Goal: Task Accomplishment & Management: Manage account settings

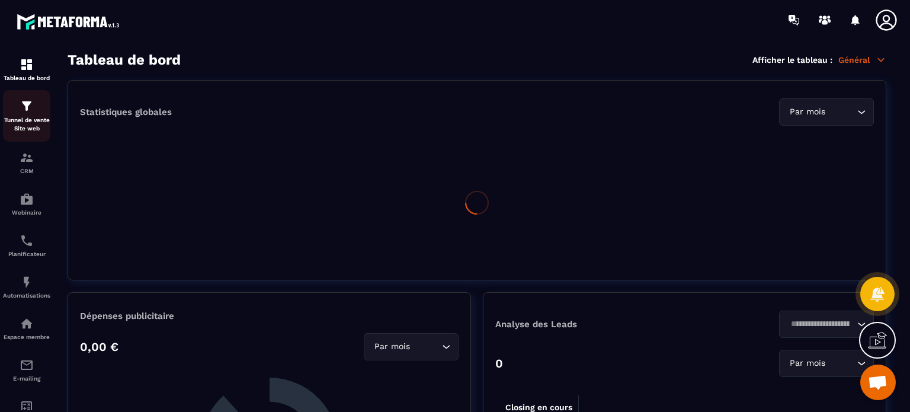
click at [28, 117] on p "Tunnel de vente Site web" at bounding box center [26, 124] width 47 height 17
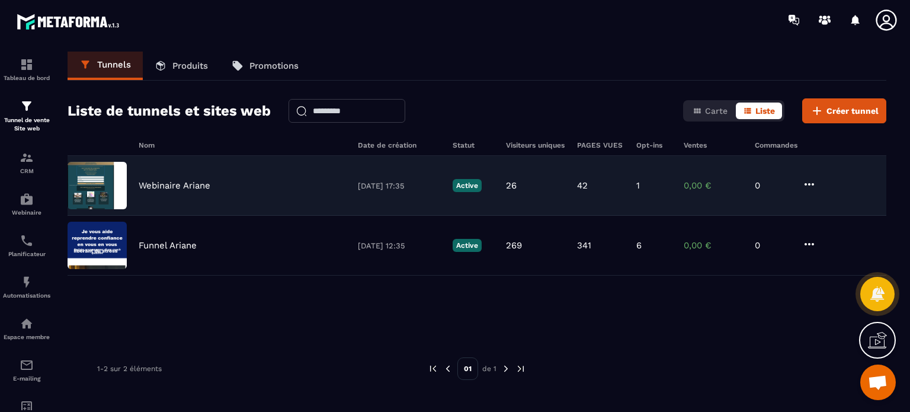
click at [150, 185] on p "Webinaire Ariane" at bounding box center [175, 185] width 72 height 11
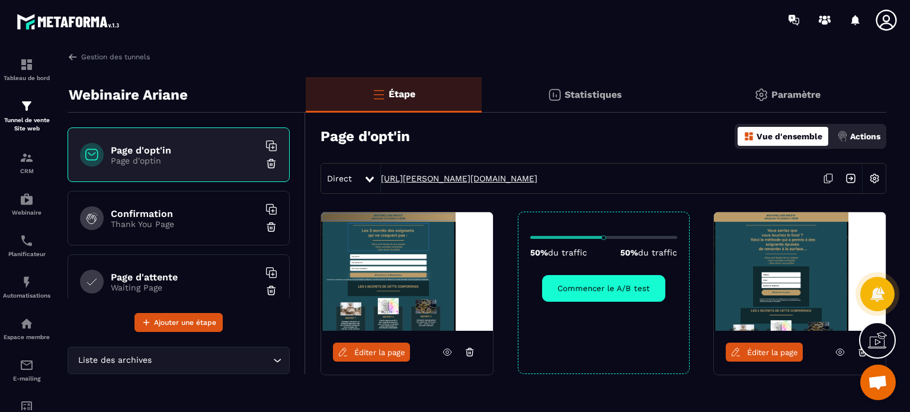
click at [412, 178] on link "[URL][PERSON_NAME][DOMAIN_NAME]" at bounding box center [459, 178] width 156 height 9
click at [21, 391] on link "E-mailing" at bounding box center [26, 369] width 47 height 41
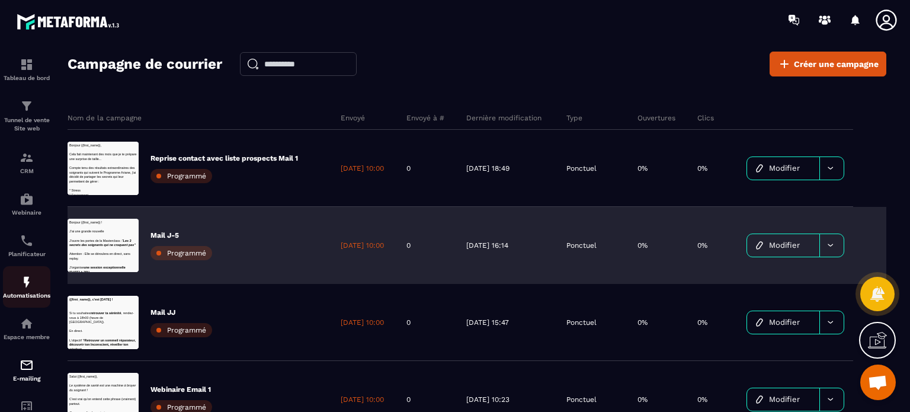
click at [29, 293] on div "Automatisations" at bounding box center [26, 287] width 47 height 24
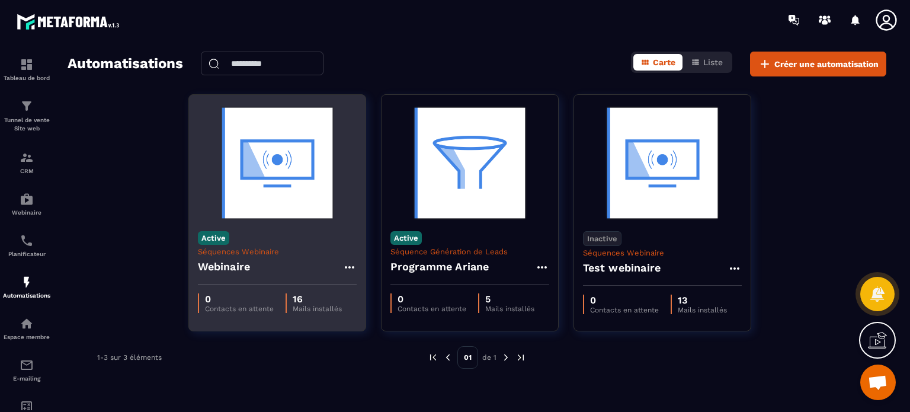
click at [313, 238] on div "Active Séquences Webinaire Webinaire" at bounding box center [277, 253] width 177 height 62
click at [323, 168] on img at bounding box center [277, 163] width 159 height 119
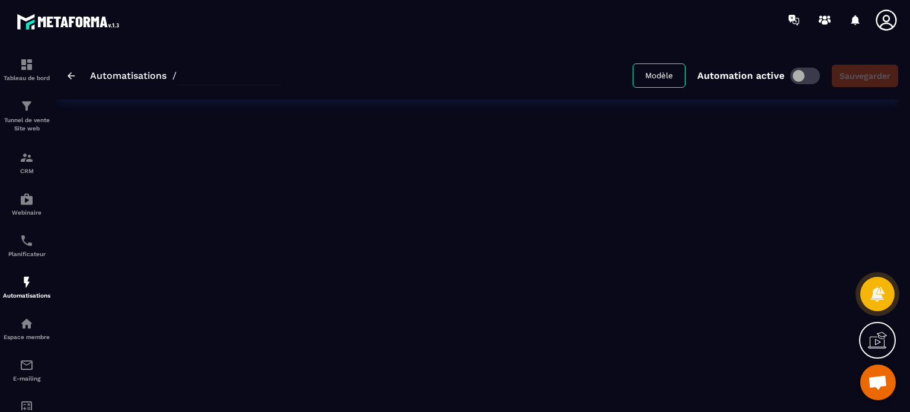
type input "*********"
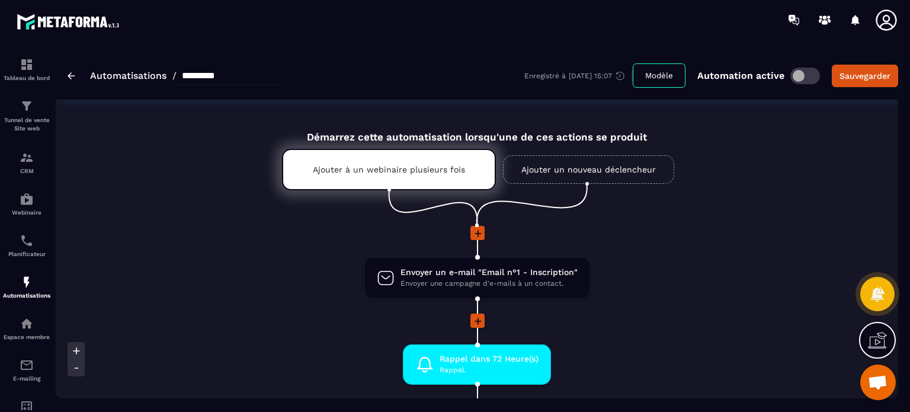
click at [272, 308] on li "Envoyer un e-mail "Email n°1 - Inscription" Envoyer une campagne d'e-mails à un…" at bounding box center [477, 285] width 843 height 57
click at [474, 274] on span "Envoyer un e-mail "Email n°1 - Inscription"" at bounding box center [489, 272] width 177 height 11
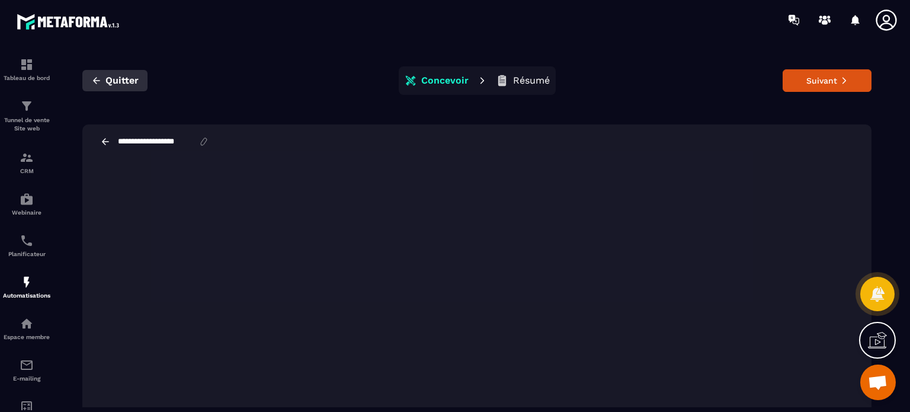
click at [108, 73] on button "Quitter" at bounding box center [114, 80] width 65 height 21
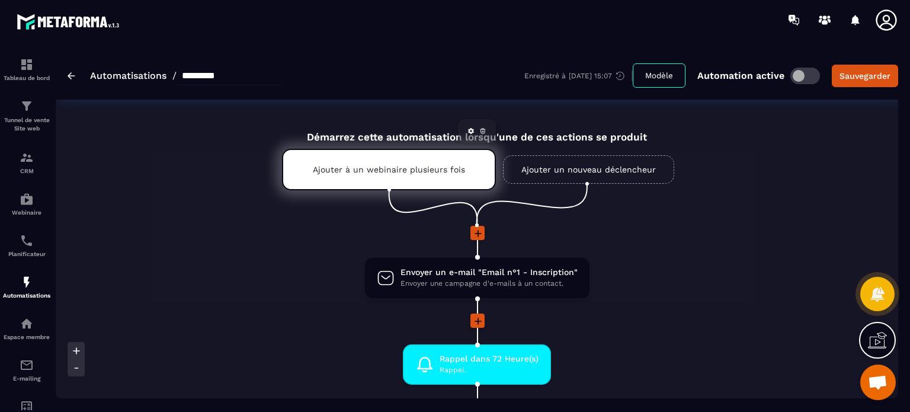
click at [342, 175] on div "Ajouter à un webinaire plusieurs fois" at bounding box center [389, 169] width 214 height 41
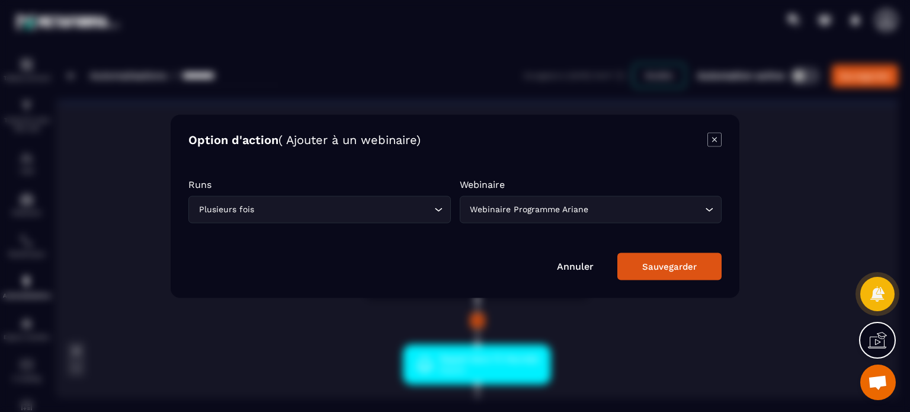
click at [711, 132] on icon "Modal window" at bounding box center [715, 139] width 14 height 14
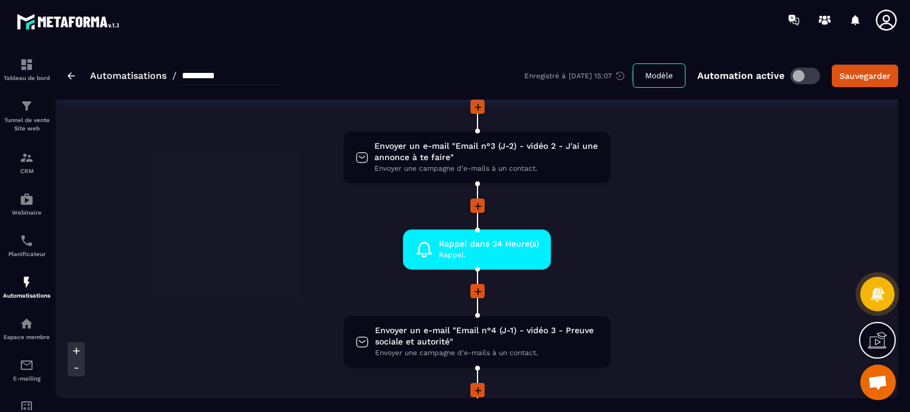
scroll to position [498, 0]
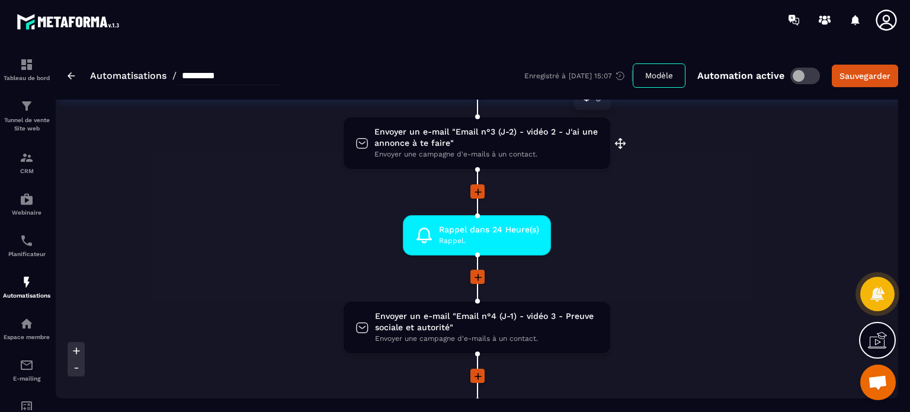
click at [490, 152] on span "Envoyer une campagne d'e-mails à un contact." at bounding box center [487, 154] width 224 height 11
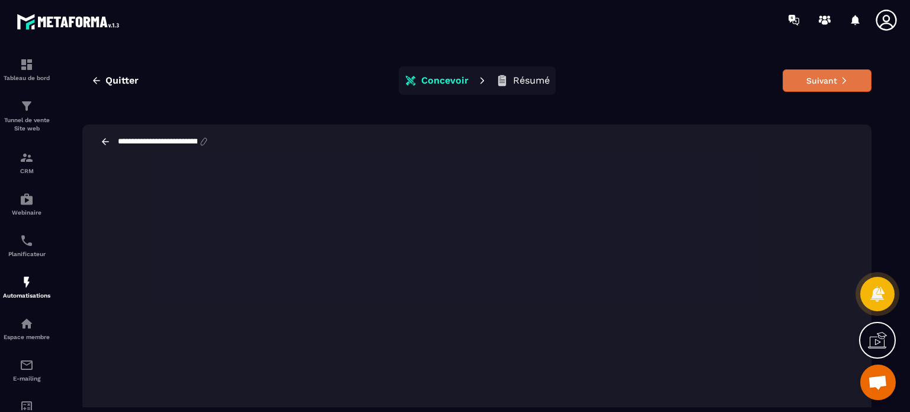
click at [802, 80] on button "Suivant" at bounding box center [827, 80] width 89 height 23
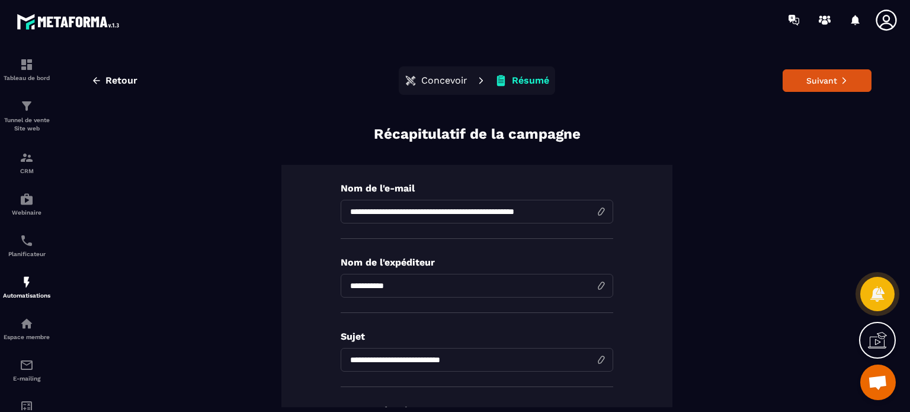
click at [445, 82] on p "Concevoir" at bounding box center [444, 81] width 46 height 12
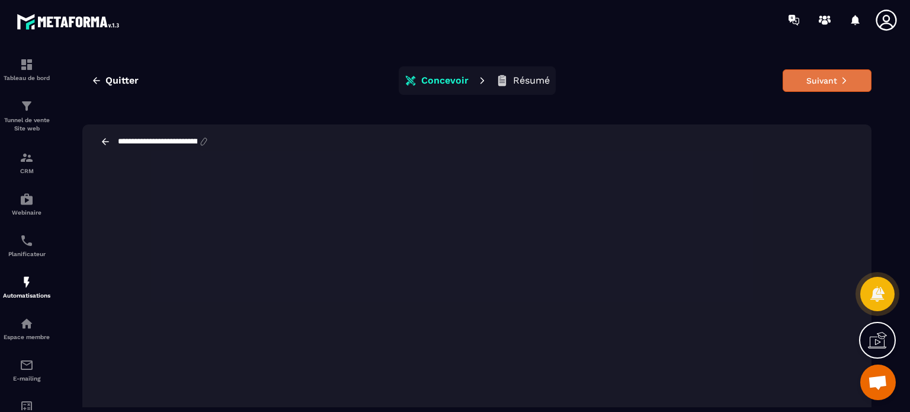
click at [805, 84] on button "Suivant" at bounding box center [827, 80] width 89 height 23
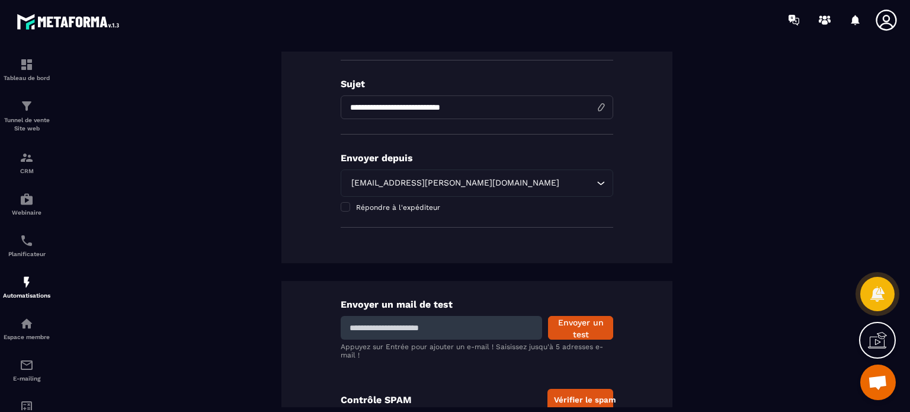
scroll to position [284, 0]
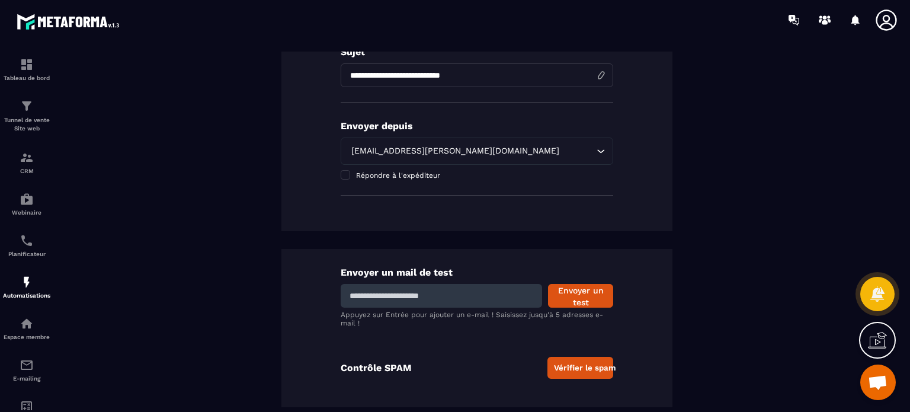
click at [445, 293] on input at bounding box center [441, 296] width 201 height 24
type input "**********"
click at [578, 305] on button "Envoyer un test" at bounding box center [580, 296] width 65 height 24
click at [450, 284] on input at bounding box center [441, 296] width 201 height 24
type input "**********"
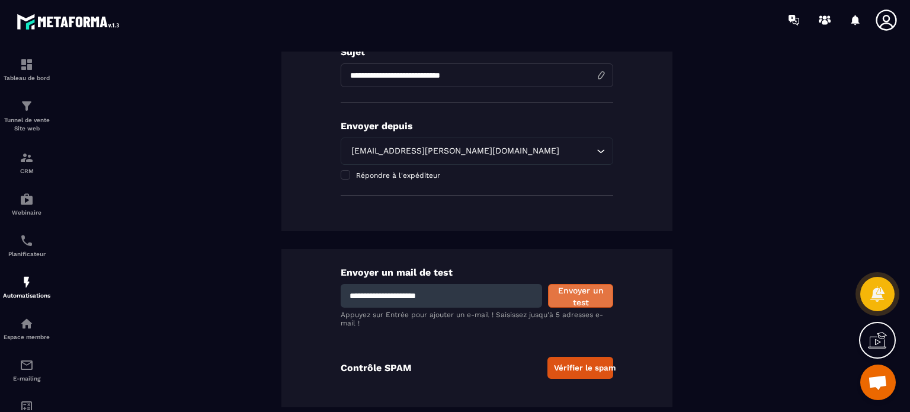
click at [593, 295] on button "Envoyer un test" at bounding box center [580, 296] width 65 height 24
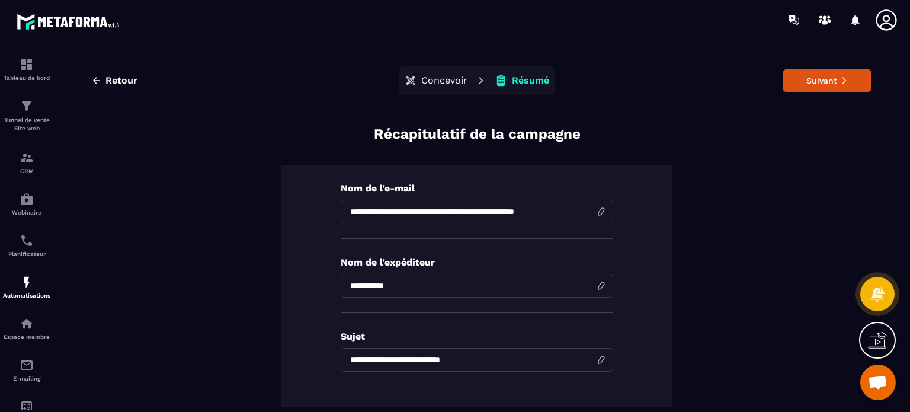
click at [446, 87] on button "Concevoir" at bounding box center [436, 81] width 70 height 24
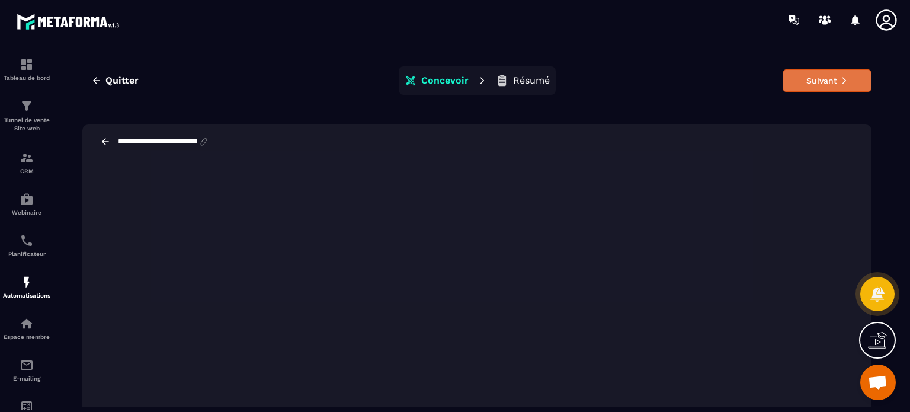
click at [831, 72] on button "Suivant" at bounding box center [827, 80] width 89 height 23
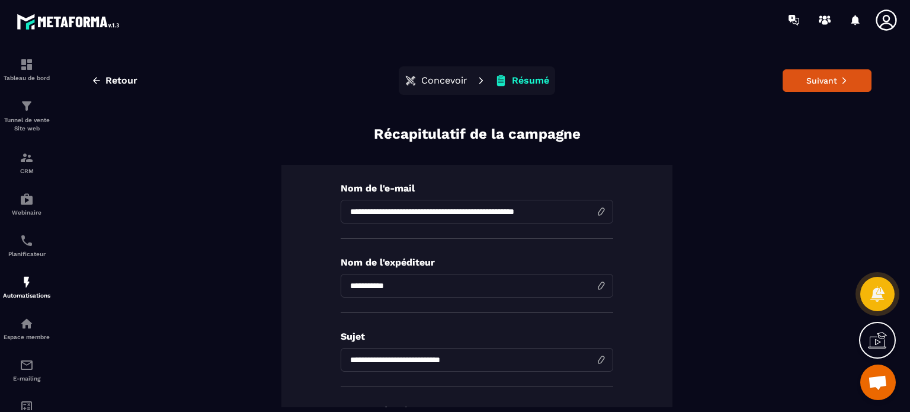
drag, startPoint x: 890, startPoint y: 246, endPoint x: 894, endPoint y: 261, distance: 15.2
click at [894, 261] on div "**********" at bounding box center [477, 230] width 843 height 356
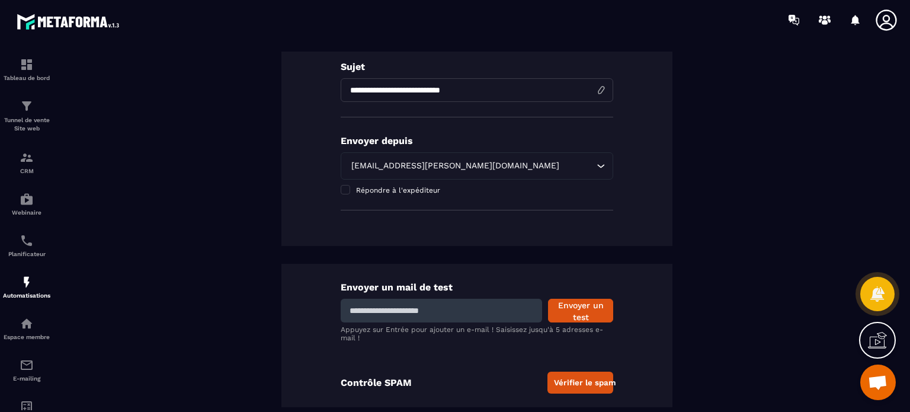
scroll to position [284, 0]
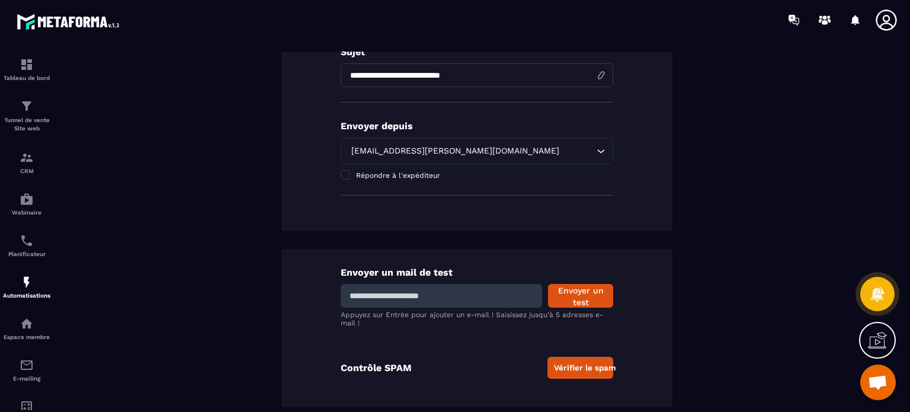
click at [490, 302] on input at bounding box center [441, 296] width 201 height 24
type input "*"
type input "**********"
click at [602, 296] on button "Envoyer un test" at bounding box center [580, 296] width 65 height 24
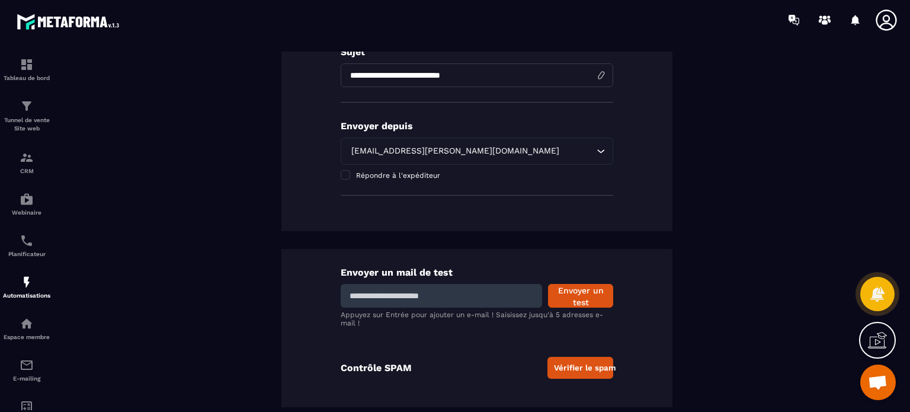
scroll to position [0, 0]
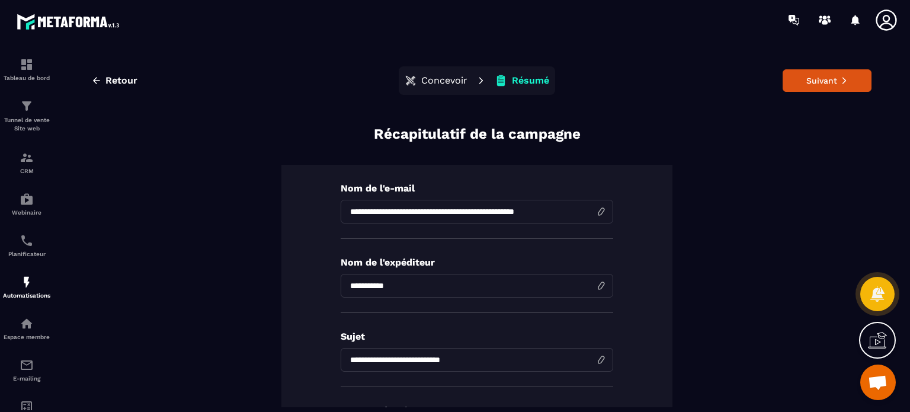
click at [443, 81] on p "Concevoir" at bounding box center [444, 81] width 46 height 12
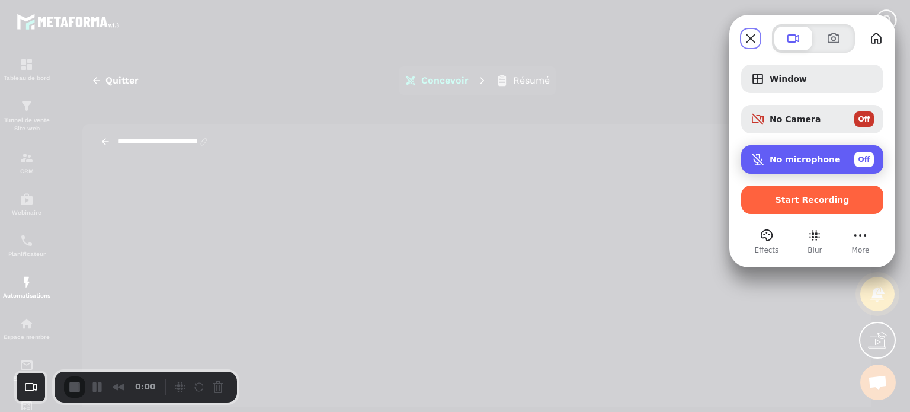
click at [789, 161] on span "No microphone" at bounding box center [805, 159] width 71 height 9
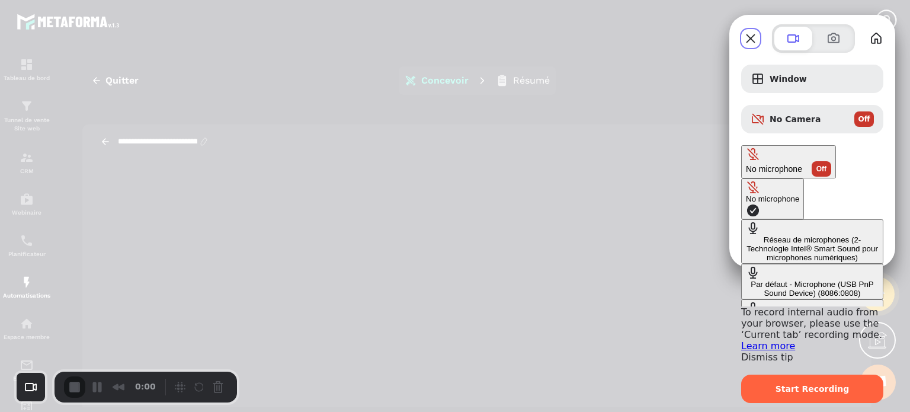
click at [746, 235] on div "Réseau de microphones (2- Technologie Intel® Smart Sound pour microphones numér…" at bounding box center [812, 248] width 133 height 27
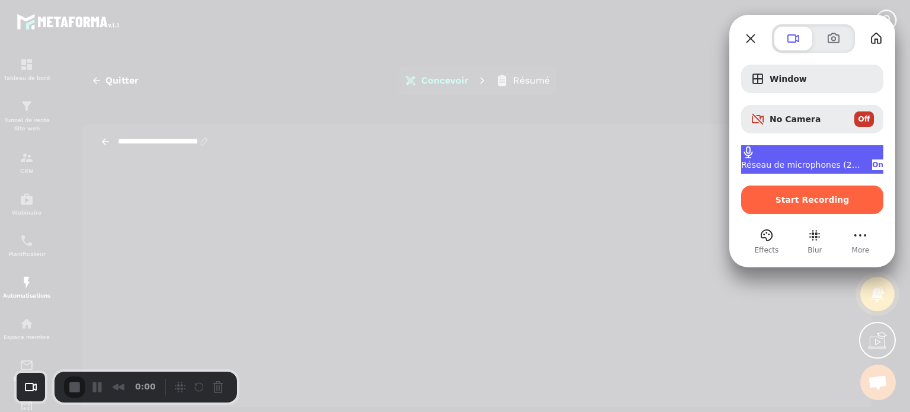
click at [782, 160] on span "Réseau de microphones (2- Technologie Intel® Smart Sound pour microphones numér…" at bounding box center [801, 164] width 121 height 9
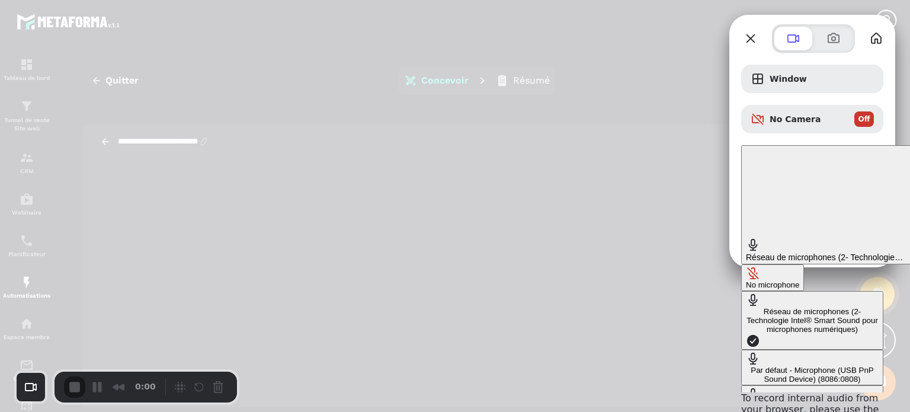
click at [746, 366] on div "Par défaut - Microphone (USB PnP Sound Device) (8086:0808)" at bounding box center [812, 375] width 133 height 18
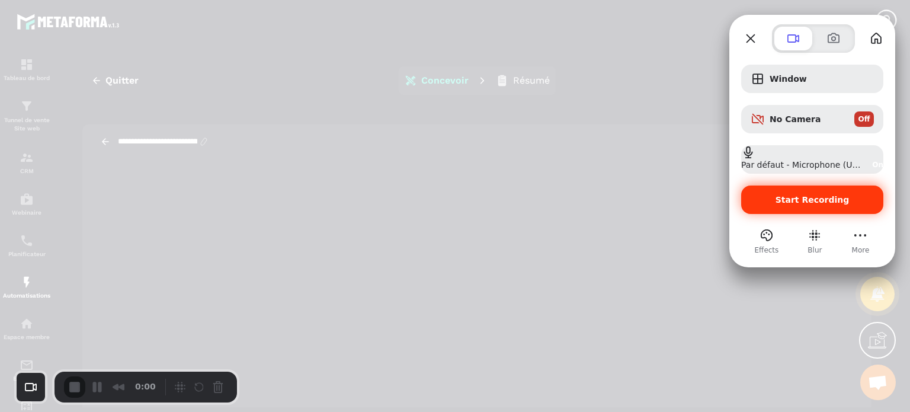
click at [804, 199] on span "Start Recording" at bounding box center [813, 199] width 74 height 9
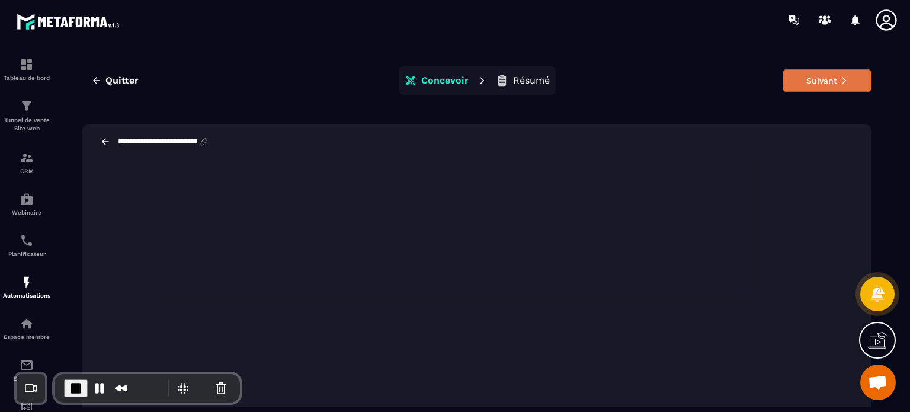
click at [796, 80] on button "Suivant" at bounding box center [827, 80] width 89 height 23
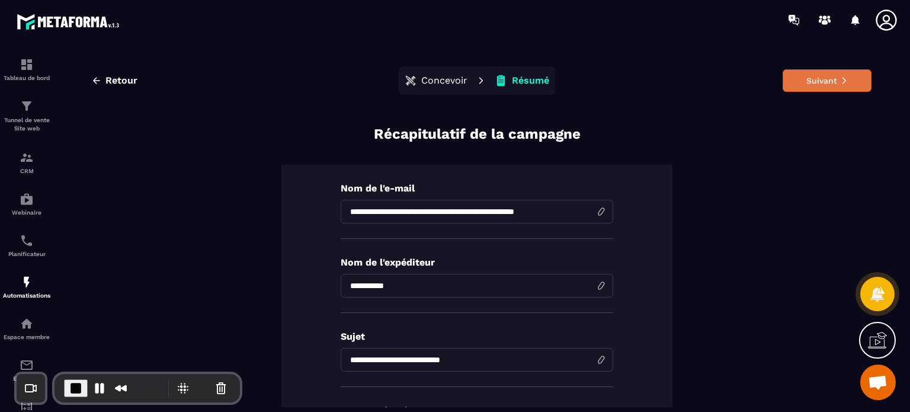
click at [809, 82] on button "Suivant" at bounding box center [827, 80] width 89 height 23
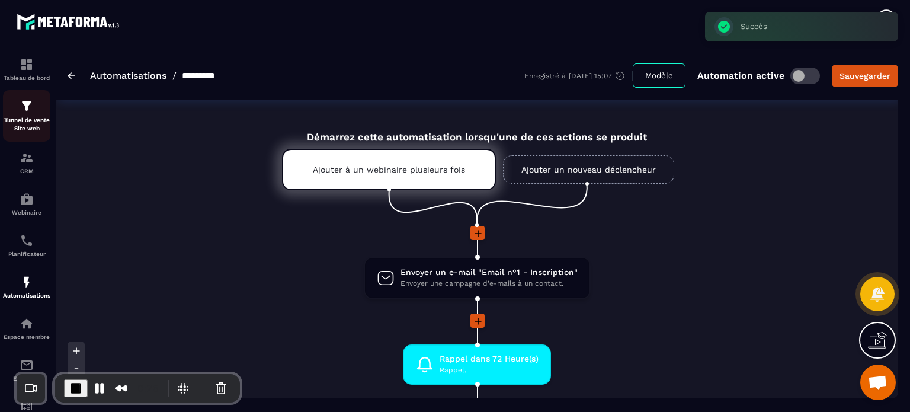
click at [28, 111] on img at bounding box center [27, 106] width 14 height 14
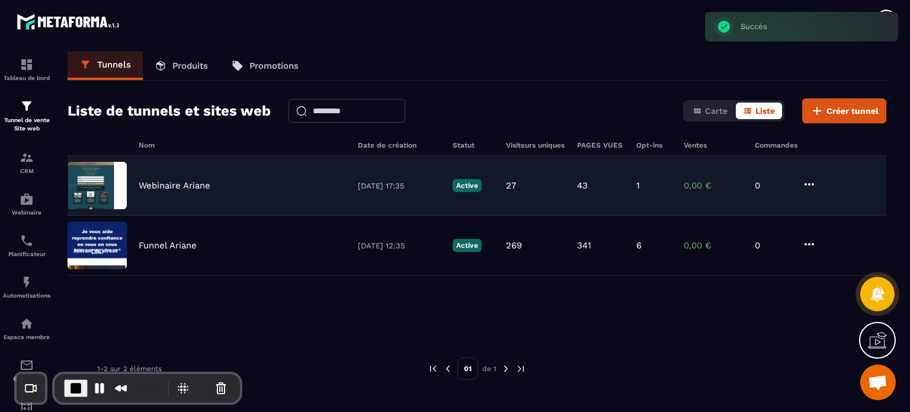
click at [164, 179] on div "Webinaire Ariane [DATE] 17:35 Active 27 43 1 0,00 € 0" at bounding box center [477, 186] width 819 height 60
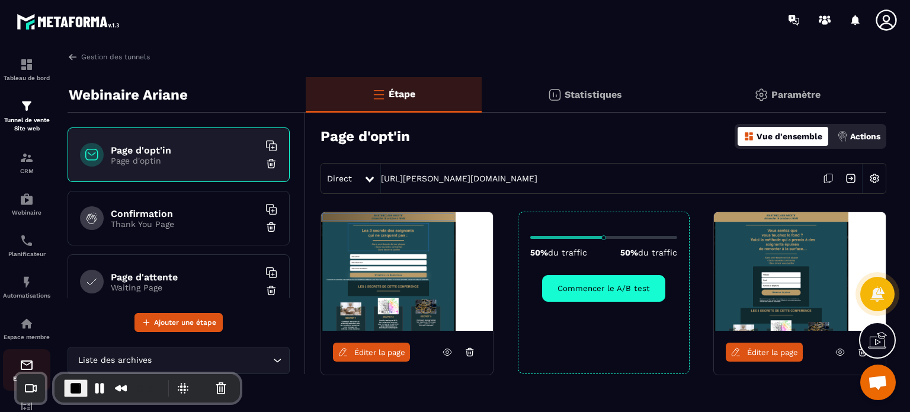
click at [19, 360] on link "E-mailing" at bounding box center [26, 369] width 47 height 41
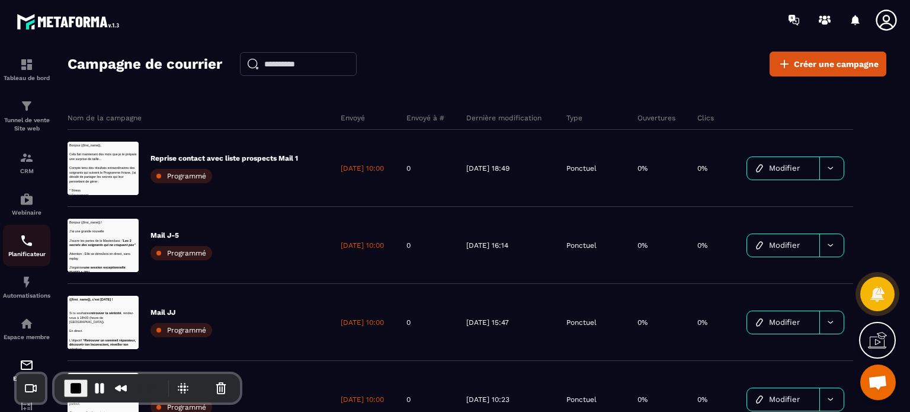
click at [17, 255] on p "Planificateur" at bounding box center [26, 254] width 47 height 7
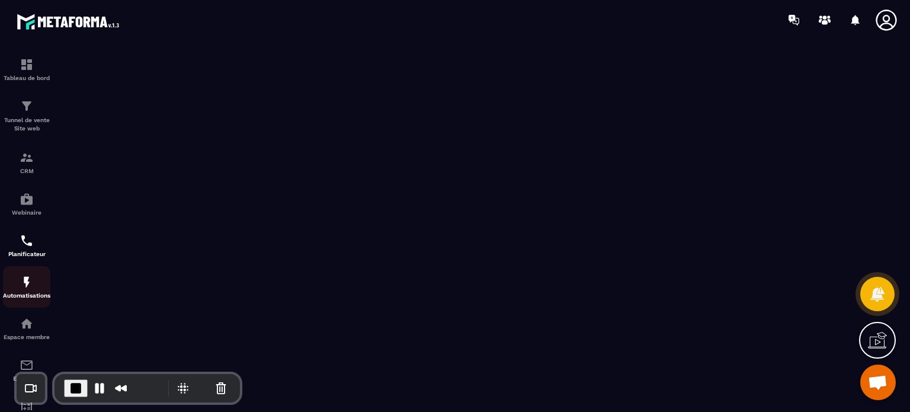
click at [17, 286] on div "Automatisations" at bounding box center [26, 287] width 47 height 24
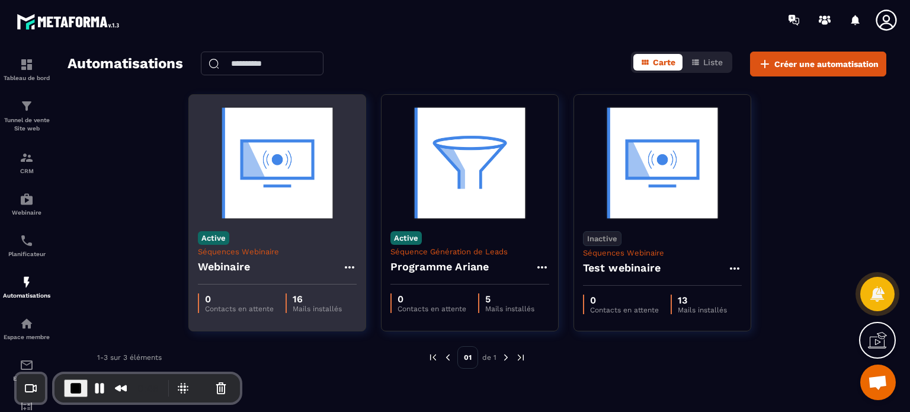
click at [308, 146] on img at bounding box center [277, 163] width 159 height 119
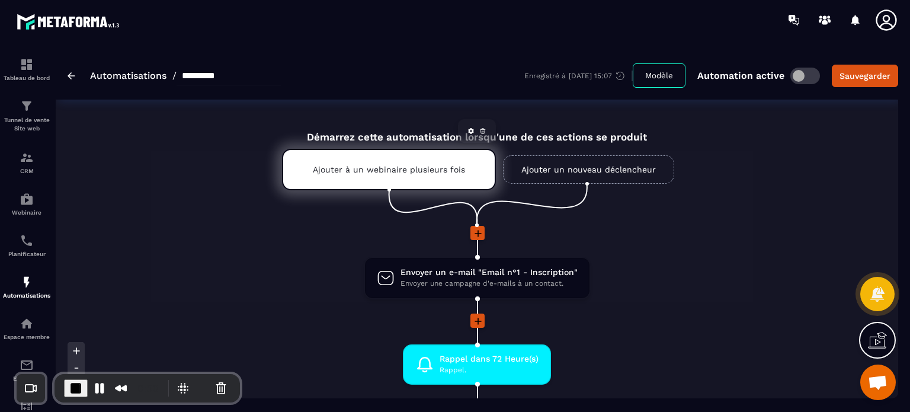
click at [404, 165] on p "Ajouter à un webinaire plusieurs fois" at bounding box center [389, 169] width 152 height 9
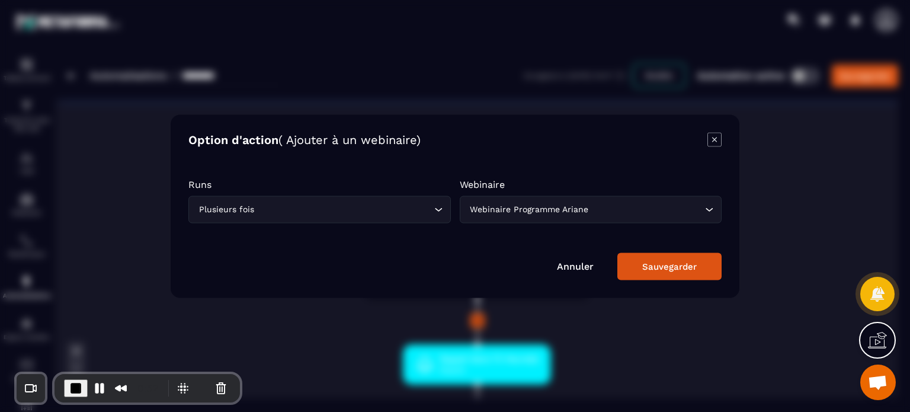
click at [581, 265] on link "Annuler" at bounding box center [575, 265] width 37 height 11
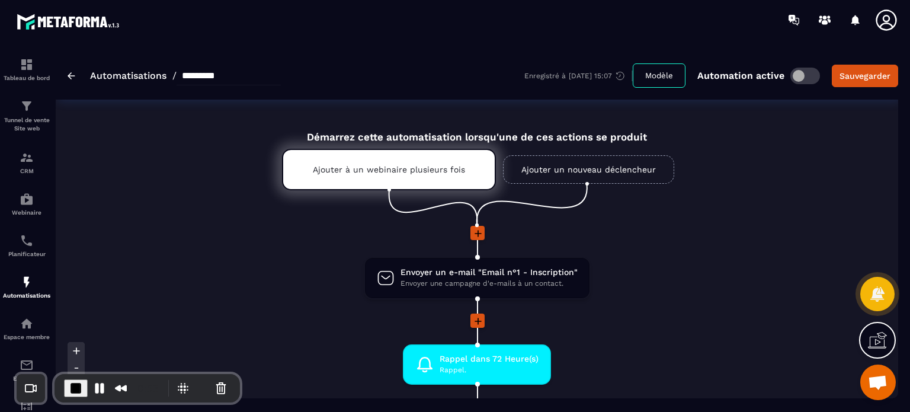
click at [699, 272] on li "Envoyer un e-mail "Email n°1 - Inscription" Envoyer une campagne d'e-mails à un…" at bounding box center [477, 285] width 843 height 57
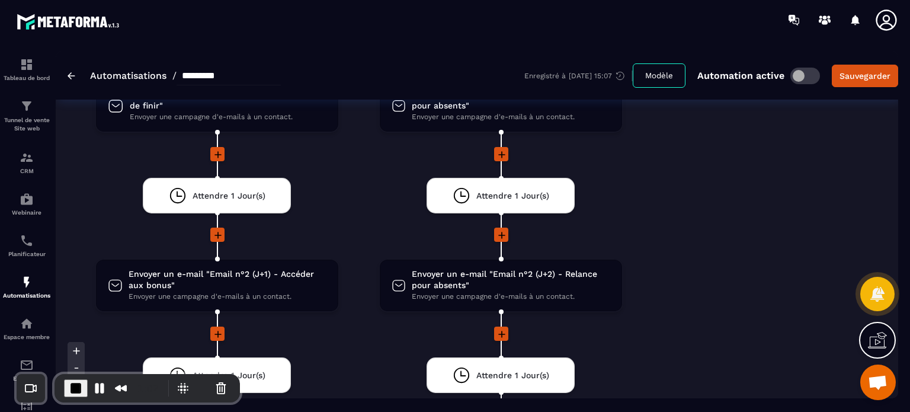
scroll to position [1991, 0]
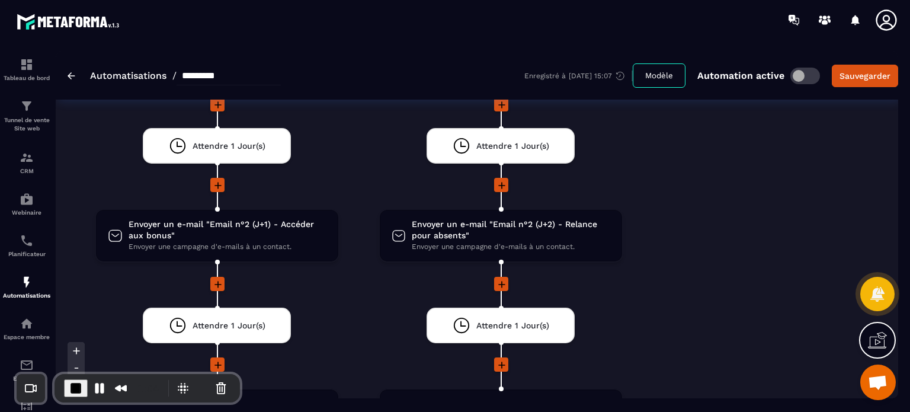
click at [808, 76] on span at bounding box center [806, 76] width 30 height 17
click at [859, 77] on div "Sauvegarder" at bounding box center [865, 76] width 51 height 12
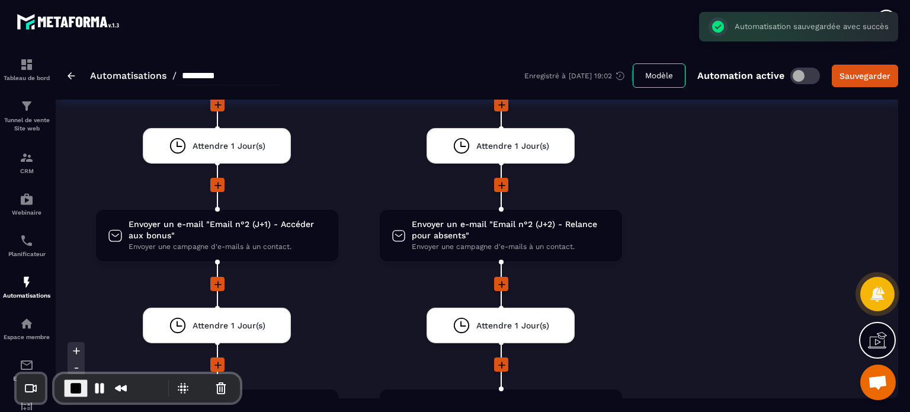
click at [751, 163] on div "Non Envoyer un e-mail "je ne te vois pas co" Envoyer une campagne d'e-mails à u…" at bounding box center [781, 397] width 236 height 1372
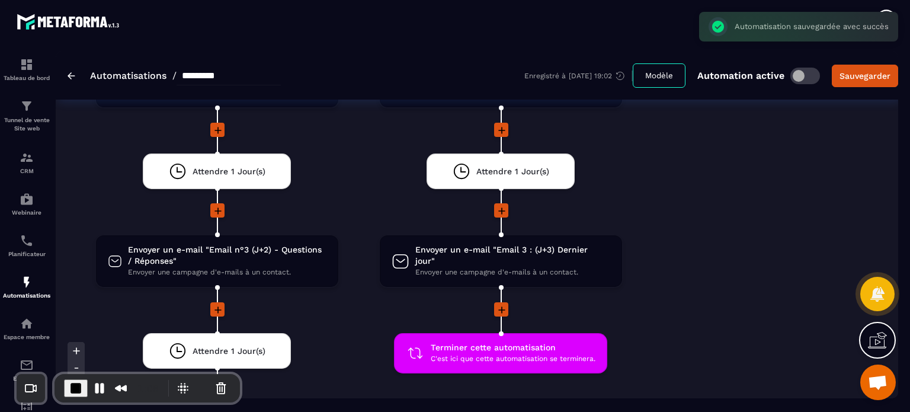
scroll to position [2204, 0]
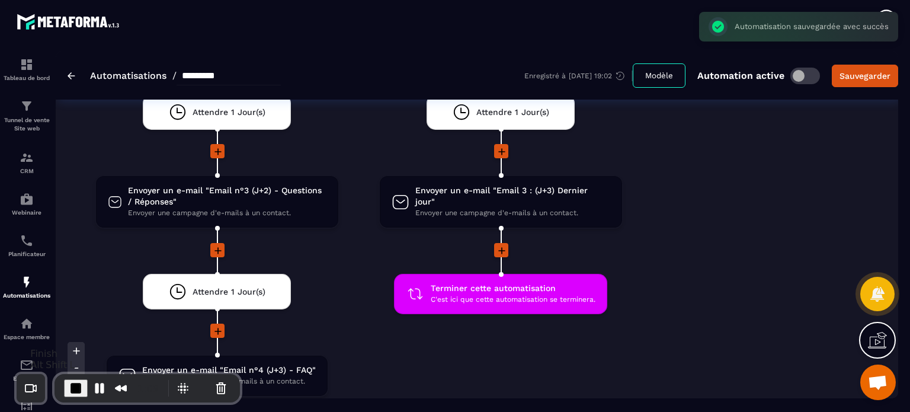
click at [76, 388] on span "End Recording" at bounding box center [76, 388] width 14 height 14
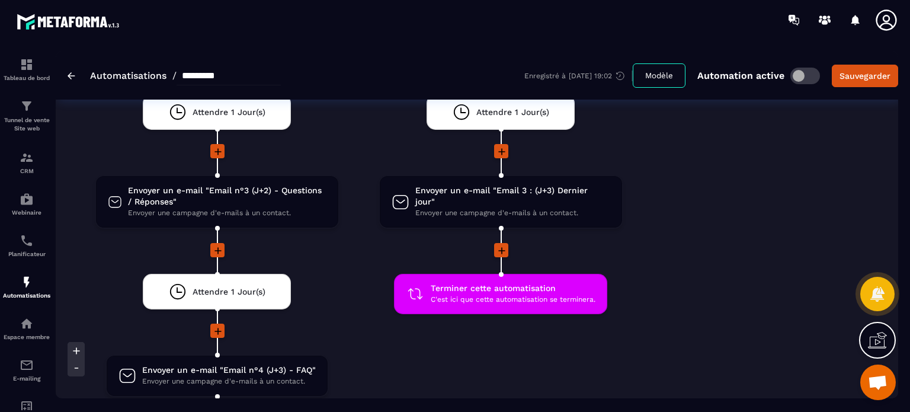
click at [884, 18] on icon at bounding box center [887, 20] width 24 height 24
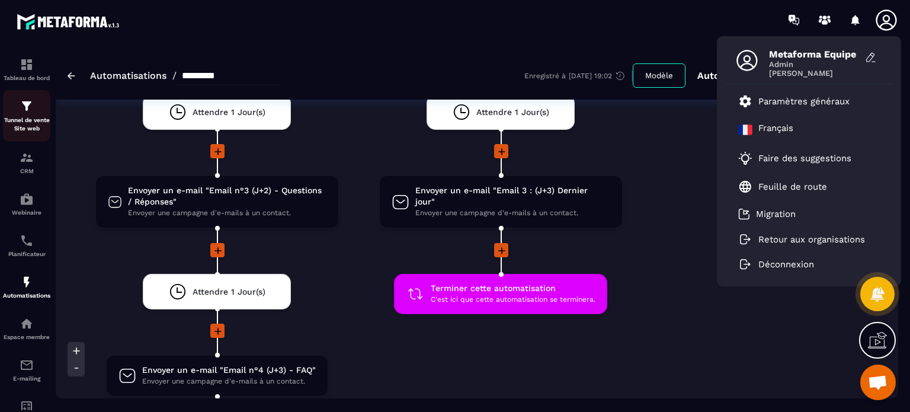
click at [31, 120] on p "Tunnel de vente Site web" at bounding box center [26, 124] width 47 height 17
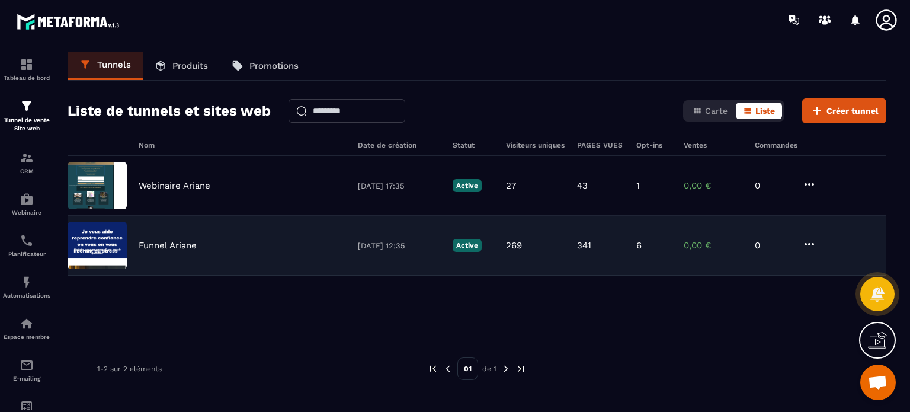
click at [146, 251] on div "Funnel Ariane [DATE] 12:35 Active 269 341 6 0,00 € 0" at bounding box center [477, 246] width 819 height 60
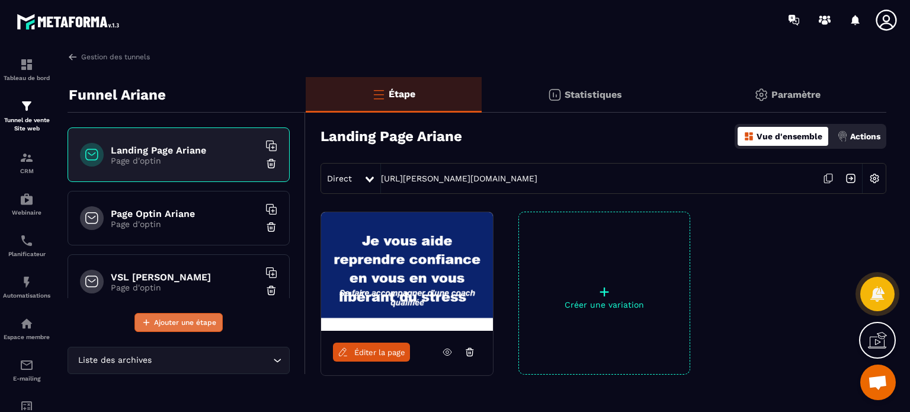
click at [190, 324] on span "Ajouter une étape" at bounding box center [185, 322] width 62 height 12
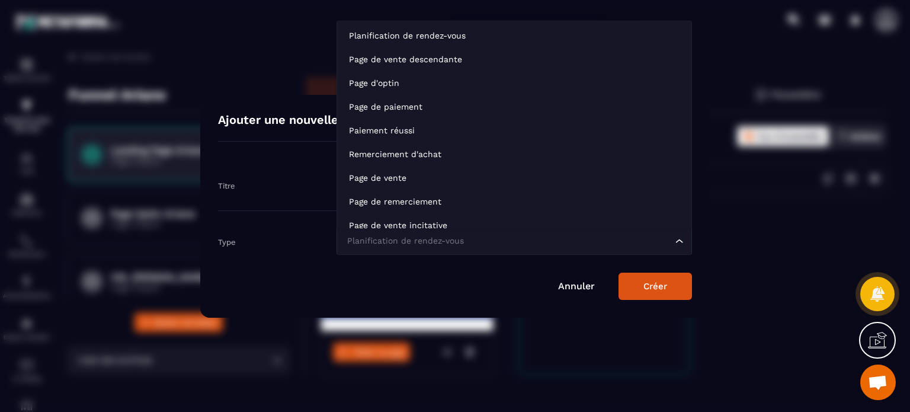
click at [420, 241] on div "Planification de rendez-vous" at bounding box center [508, 241] width 331 height 13
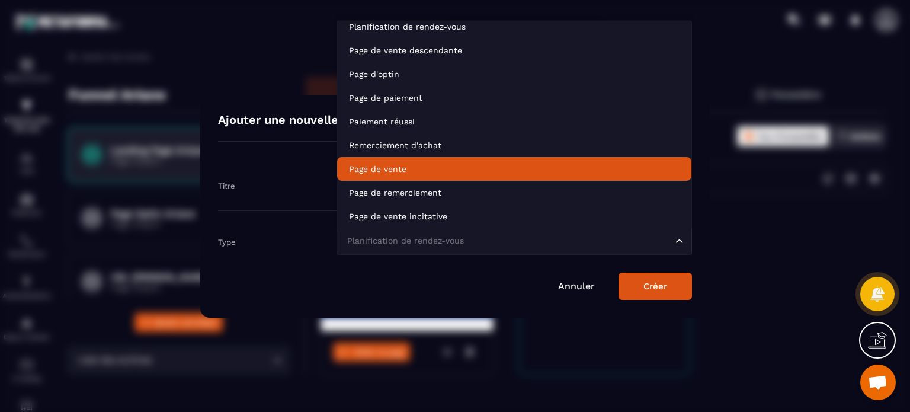
click at [255, 260] on form "Titre Type Planification de rendez-vous Loading... Annuler Créer" at bounding box center [455, 229] width 474 height 140
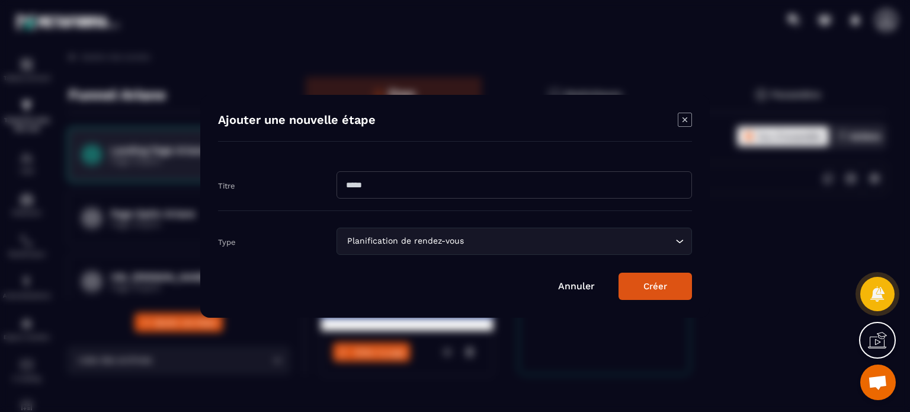
click at [683, 124] on icon "Modal window" at bounding box center [685, 120] width 14 height 14
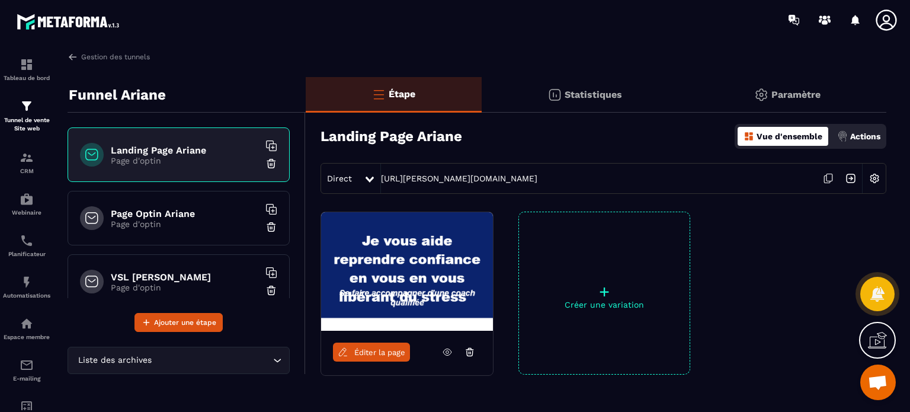
click at [155, 219] on p "Page d'optin" at bounding box center [185, 223] width 148 height 9
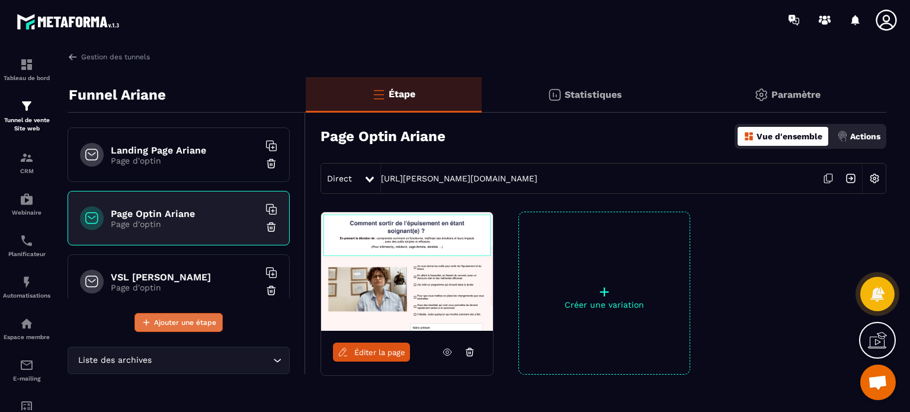
click at [201, 327] on span "Ajouter une étape" at bounding box center [185, 322] width 62 height 12
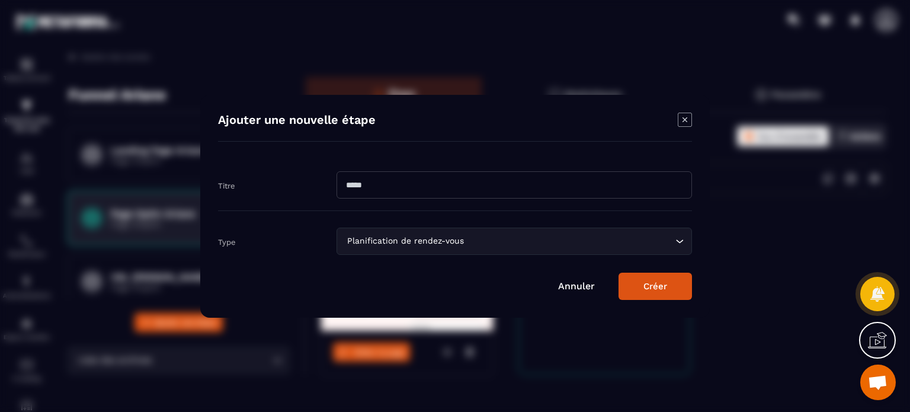
click at [433, 245] on div "Planification de rendez-vous" at bounding box center [508, 241] width 331 height 13
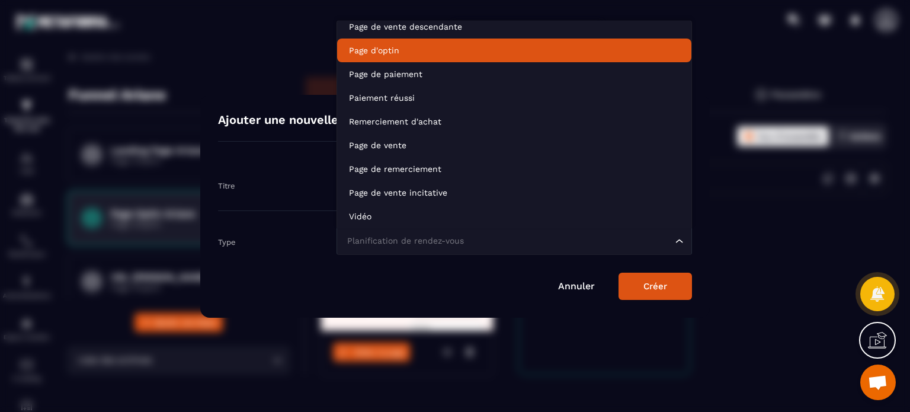
scroll to position [9, 0]
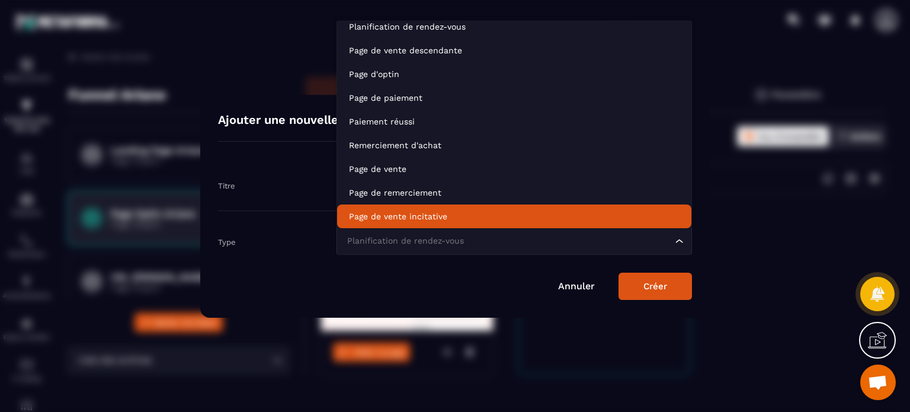
click at [375, 204] on li "Page de vente incitative" at bounding box center [514, 216] width 354 height 24
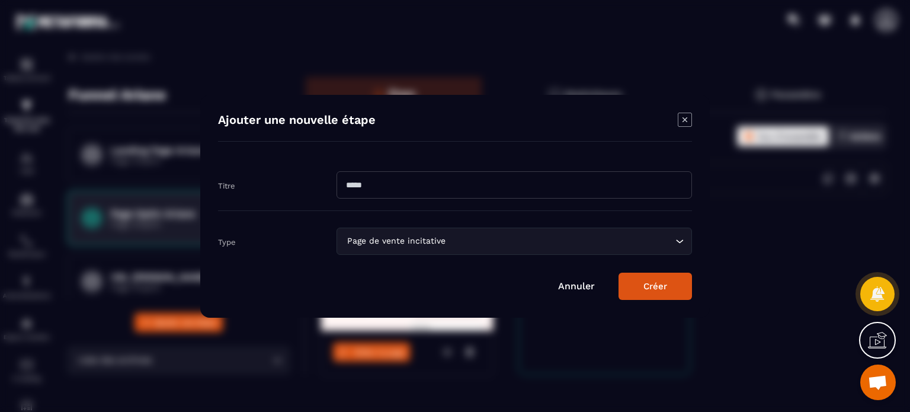
click at [661, 284] on button "Créer" at bounding box center [655, 286] width 73 height 27
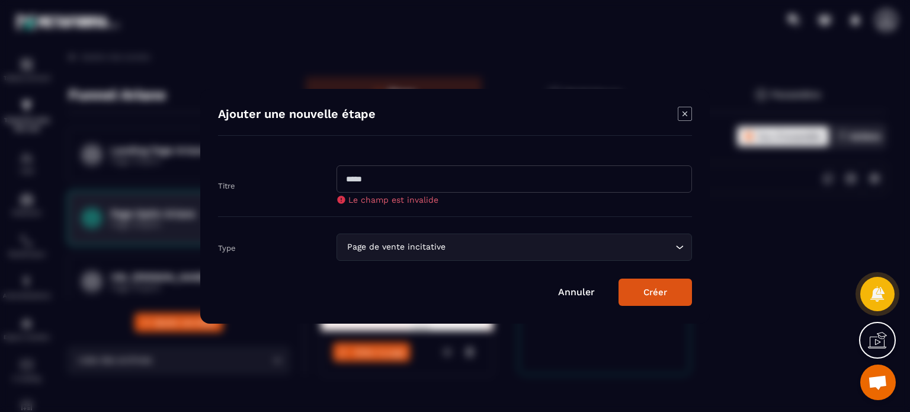
click at [482, 176] on input "Modal window" at bounding box center [515, 178] width 356 height 27
type input "*"
click at [654, 290] on button "Créer" at bounding box center [655, 292] width 73 height 27
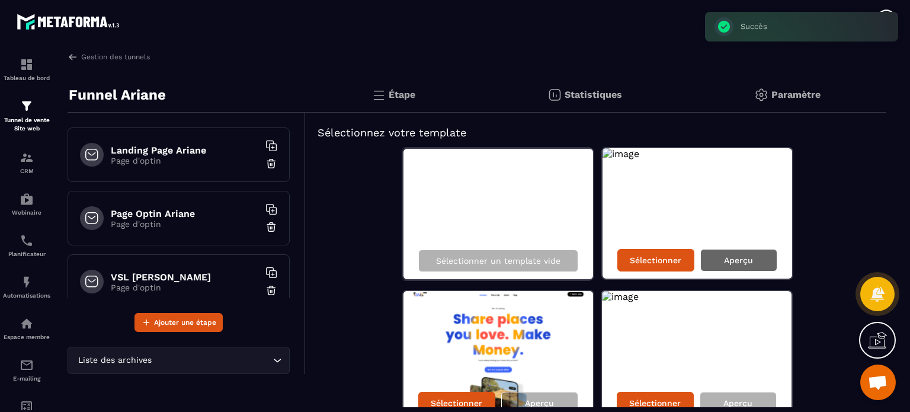
click at [730, 263] on p "Aperçu" at bounding box center [738, 259] width 29 height 9
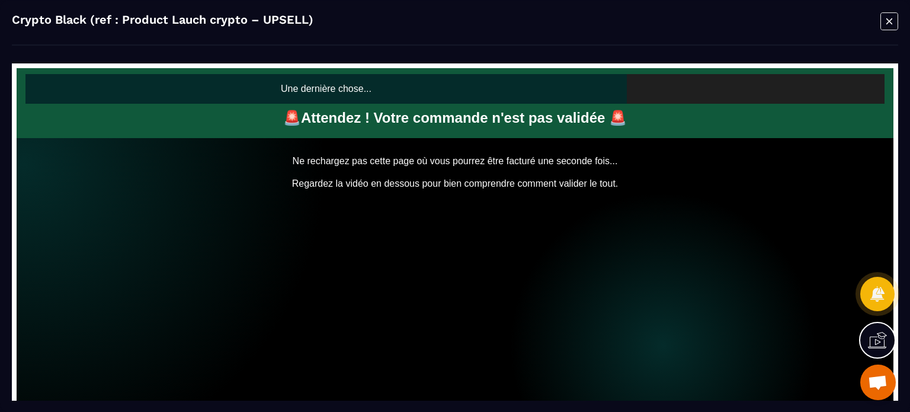
click at [886, 20] on icon "Modal window" at bounding box center [890, 21] width 18 height 18
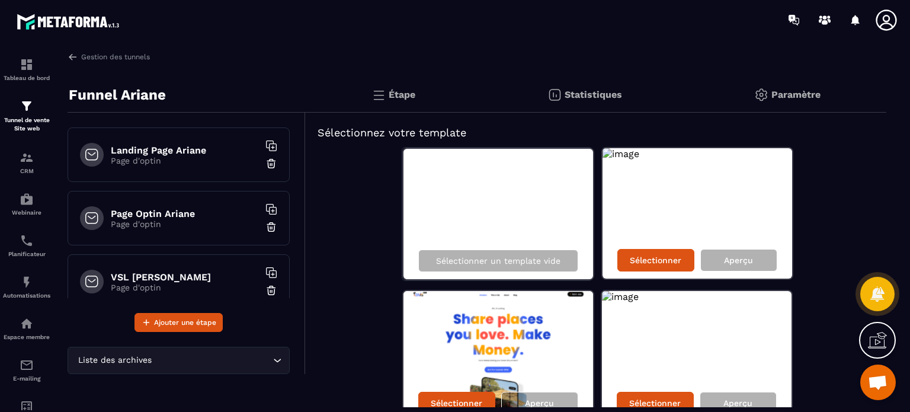
scroll to position [145, 0]
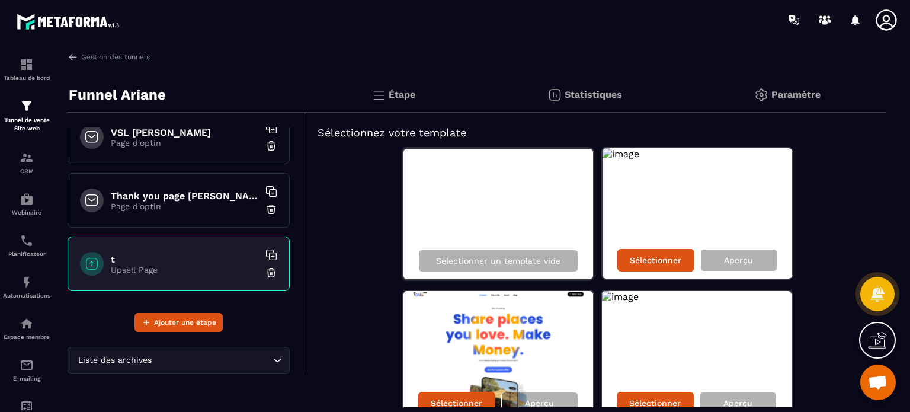
click at [265, 272] on img at bounding box center [271, 273] width 12 height 12
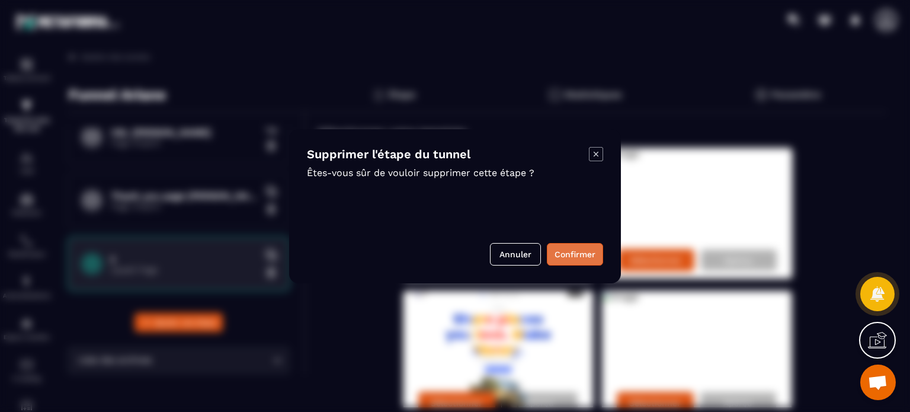
click at [564, 256] on button "Confirmer" at bounding box center [575, 254] width 56 height 23
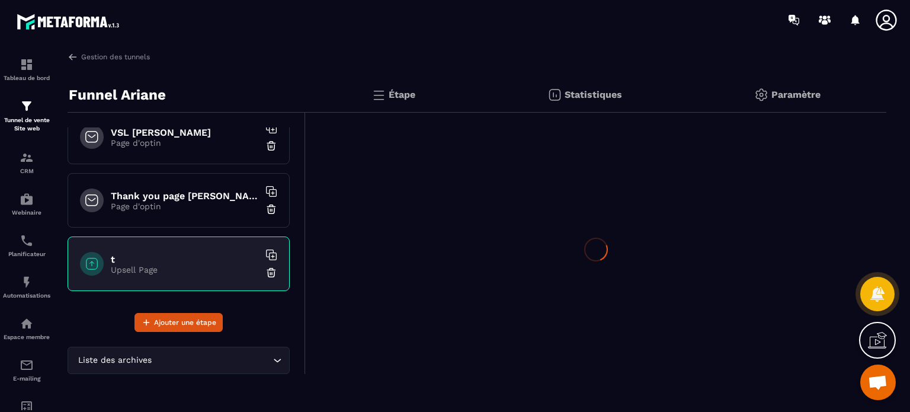
scroll to position [82, 0]
